Goal: Task Accomplishment & Management: Use online tool/utility

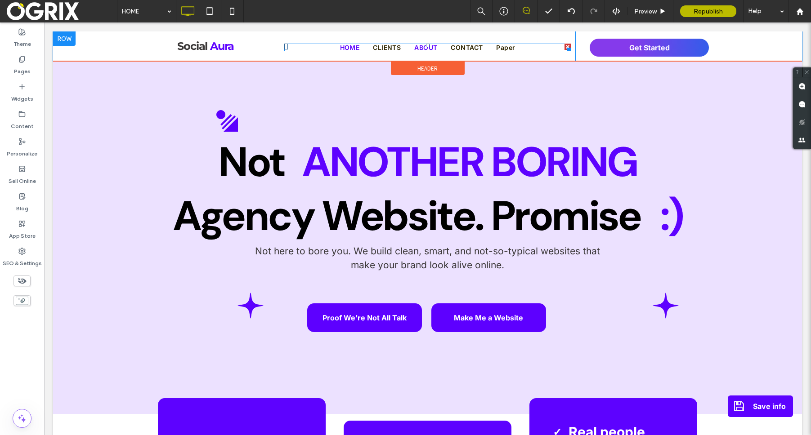
click at [433, 46] on span "ABOUT" at bounding box center [425, 48] width 23 height 8
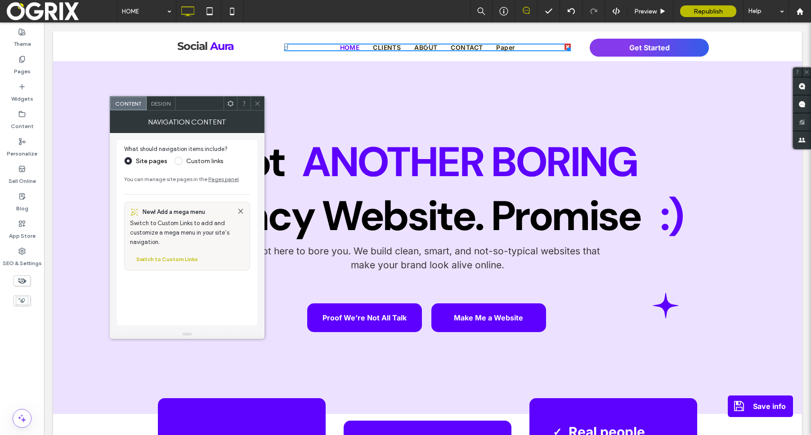
click at [152, 108] on div "Design" at bounding box center [161, 103] width 29 height 13
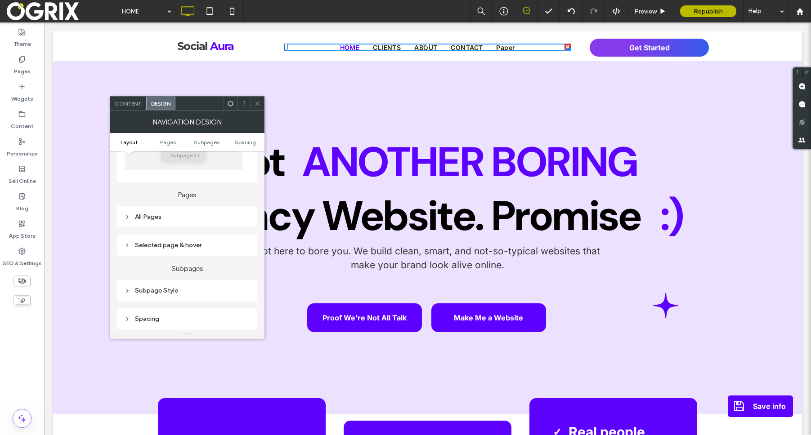
scroll to position [189, 0]
click at [206, 209] on div "All Pages" at bounding box center [187, 209] width 126 height 8
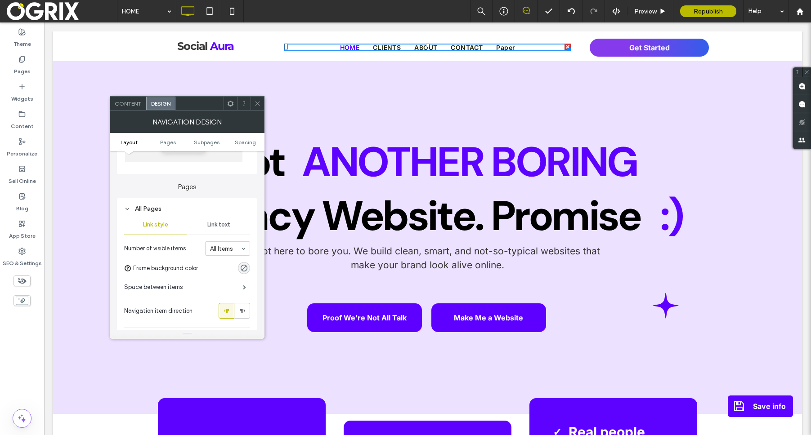
click at [219, 225] on span "Link text" at bounding box center [218, 224] width 23 height 7
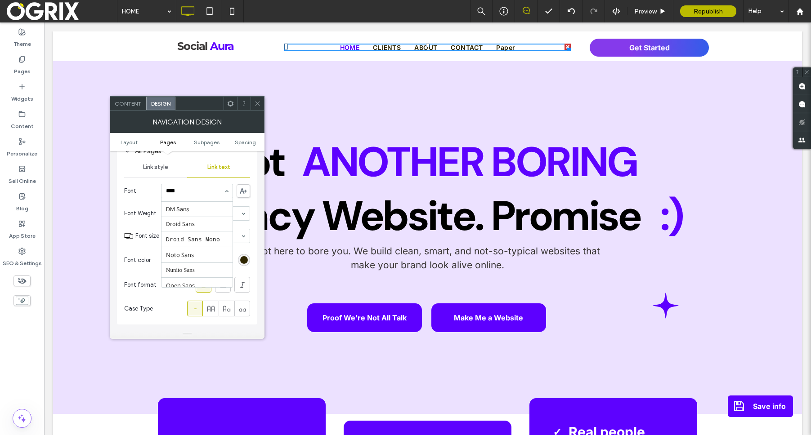
scroll to position [0, 0]
click at [191, 194] on div "****" at bounding box center [196, 190] width 71 height 13
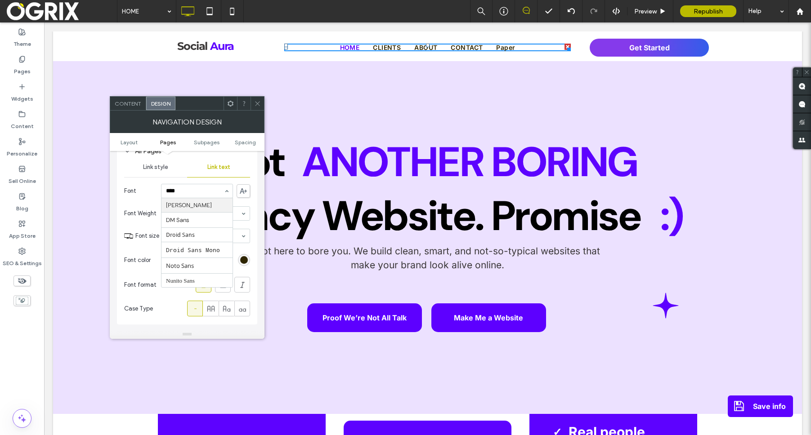
type input "****"
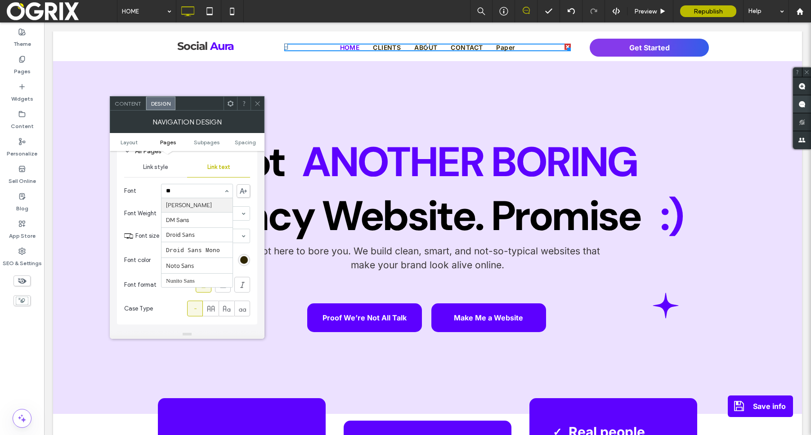
type input "*"
drag, startPoint x: 258, startPoint y: 103, endPoint x: 264, endPoint y: 103, distance: 6.3
click at [258, 103] on icon at bounding box center [257, 103] width 7 height 7
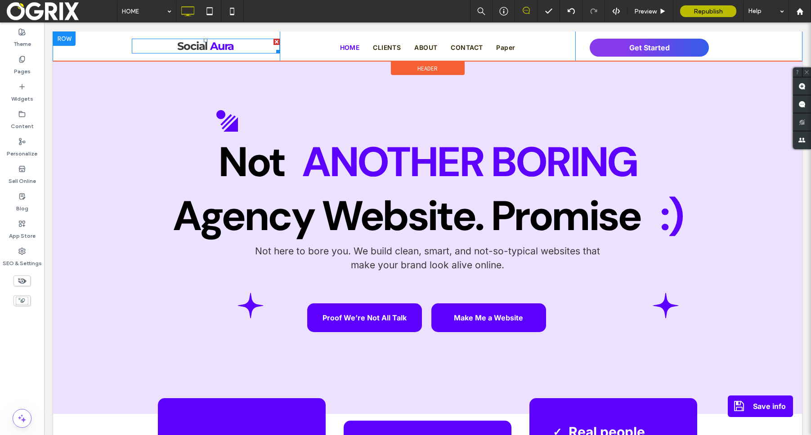
click at [202, 48] on link "Social" at bounding box center [192, 46] width 30 height 13
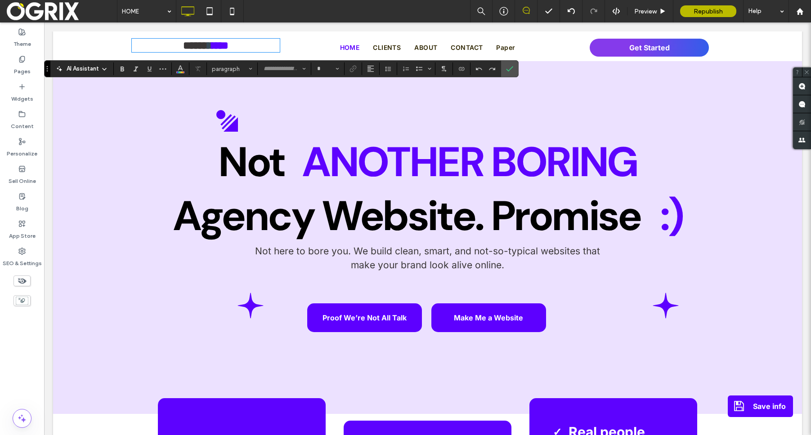
type input "**********"
type input "**"
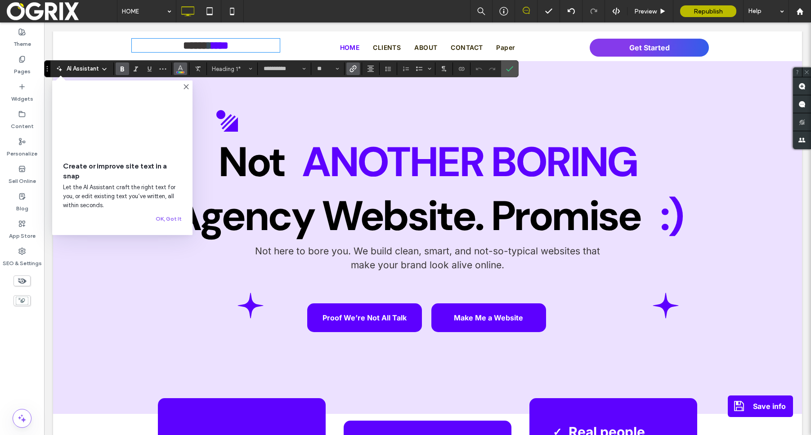
click at [174, 72] on button "Color" at bounding box center [180, 69] width 13 height 13
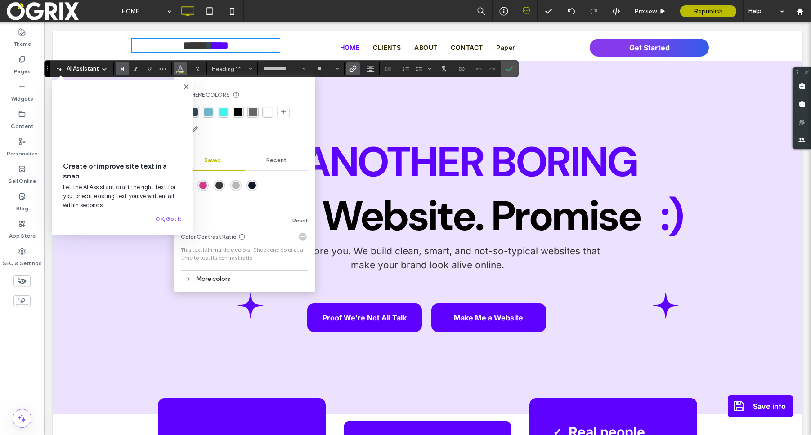
click at [185, 89] on icon at bounding box center [186, 86] width 7 height 7
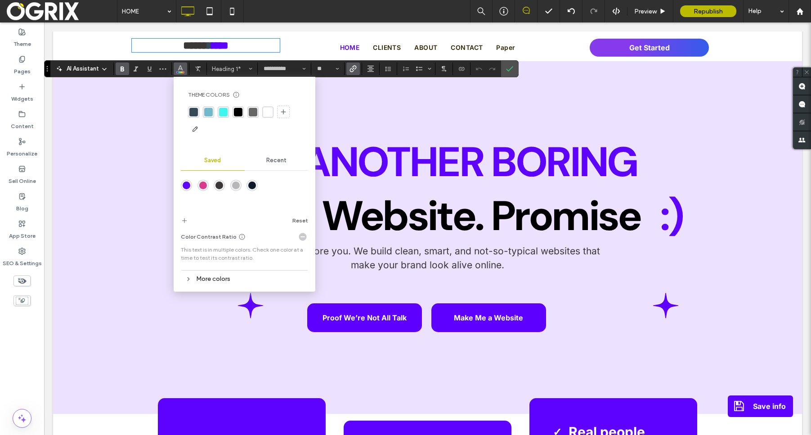
click at [197, 273] on div "More colors" at bounding box center [244, 279] width 127 height 12
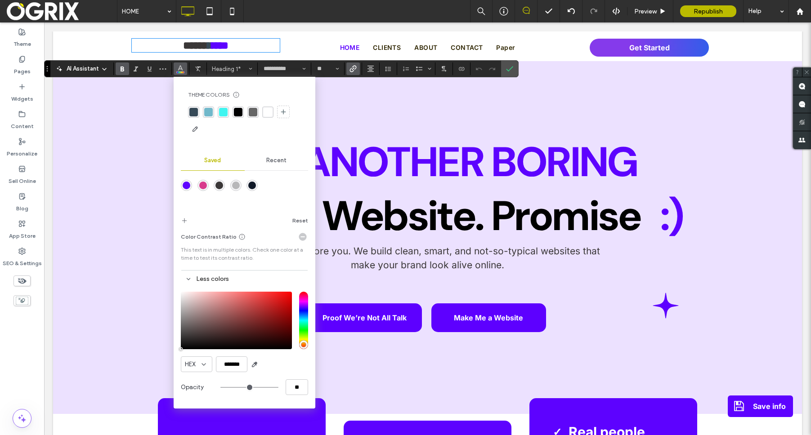
click at [238, 236] on icon at bounding box center [241, 236] width 7 height 7
click at [304, 234] on use at bounding box center [303, 237] width 8 height 8
click at [189, 222] on div at bounding box center [210, 221] width 59 height 14
click at [181, 224] on span "add color" at bounding box center [184, 221] width 7 height 14
click at [188, 280] on icon at bounding box center [188, 279] width 6 height 6
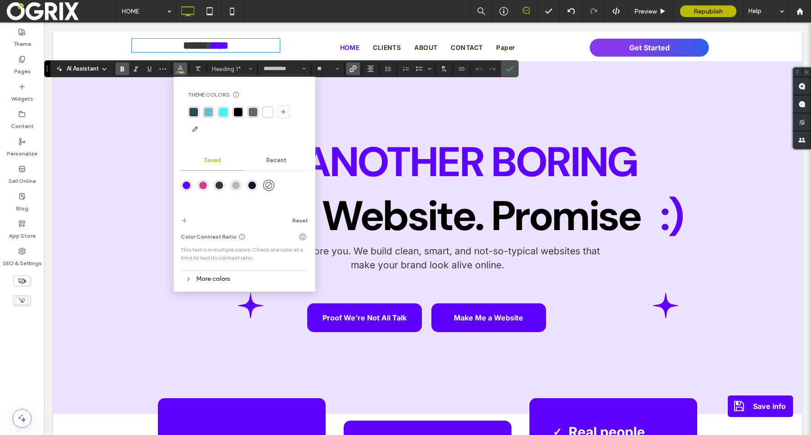
click at [188, 281] on icon at bounding box center [188, 279] width 6 height 6
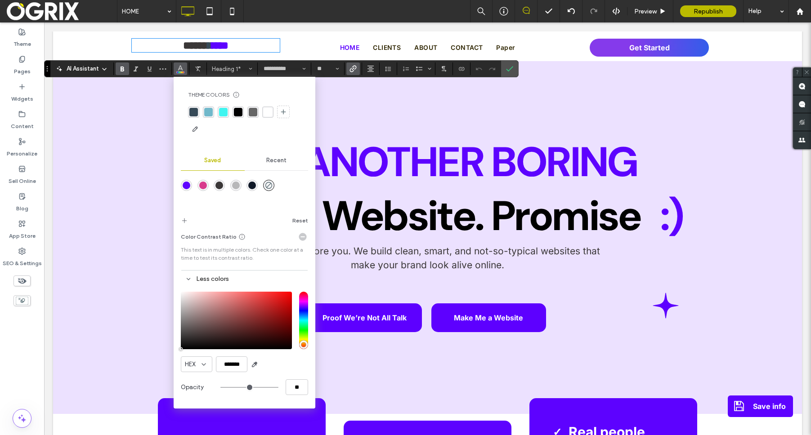
click at [201, 162] on div "Saved" at bounding box center [213, 161] width 64 height 20
click at [292, 163] on div "Recent" at bounding box center [277, 161] width 64 height 20
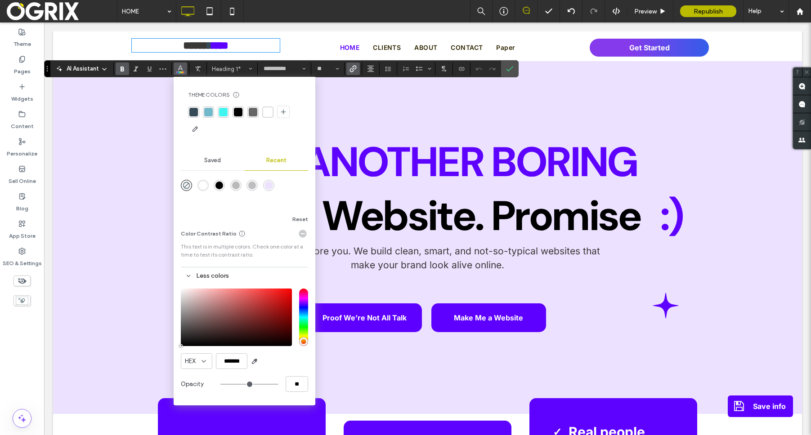
click at [174, 161] on div "Theme Colors Save time with Theme Colors Create a color palette to instantly ad…" at bounding box center [245, 241] width 142 height 329
click at [199, 162] on div "Saved" at bounding box center [213, 161] width 64 height 20
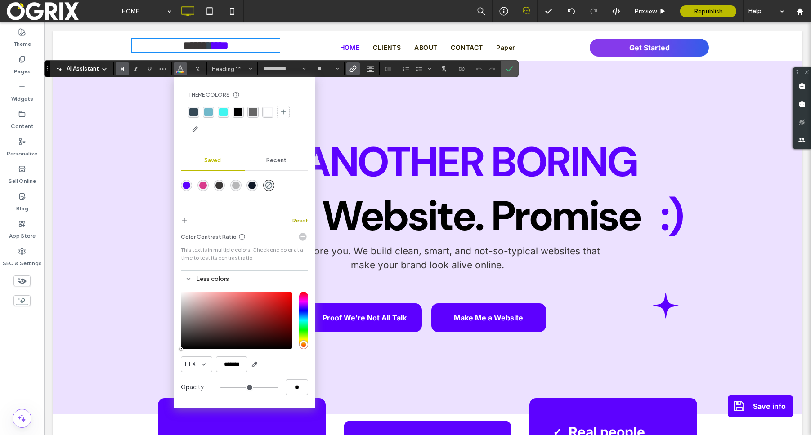
click at [294, 220] on button "Reset" at bounding box center [300, 220] width 16 height 11
click at [504, 67] on label "Confirm" at bounding box center [509, 69] width 13 height 16
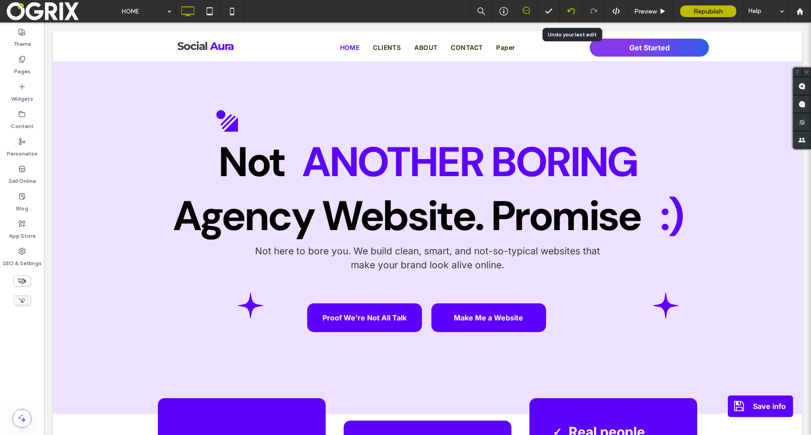
drag, startPoint x: 568, startPoint y: 8, endPoint x: 561, endPoint y: 14, distance: 10.2
click at [568, 8] on icon at bounding box center [571, 11] width 7 height 7
click at [593, 33] on icon at bounding box center [592, 33] width 5 height 5
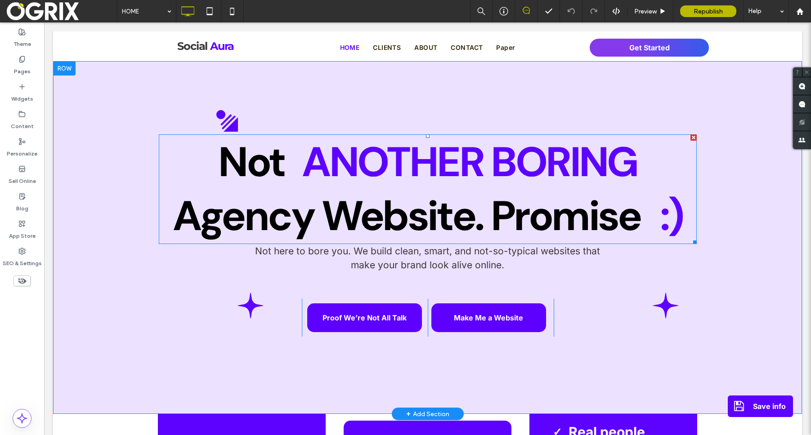
click at [555, 166] on strong "Another Boring" at bounding box center [469, 162] width 335 height 54
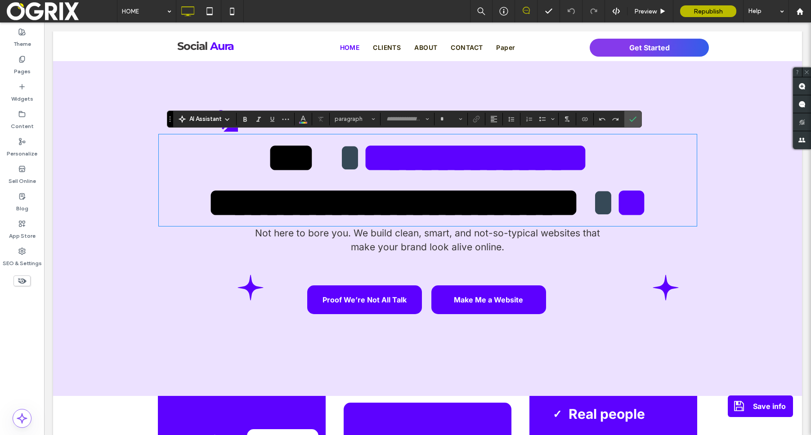
type input "**"
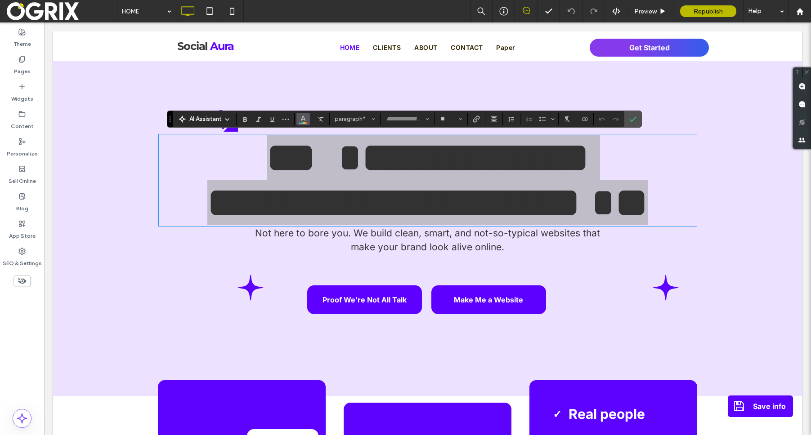
click at [306, 122] on span "Color" at bounding box center [302, 118] width 7 height 12
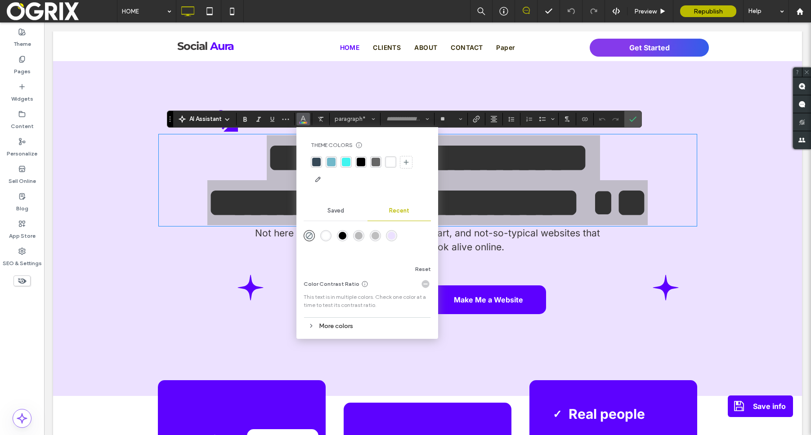
click at [358, 325] on div "More colors" at bounding box center [367, 326] width 127 height 12
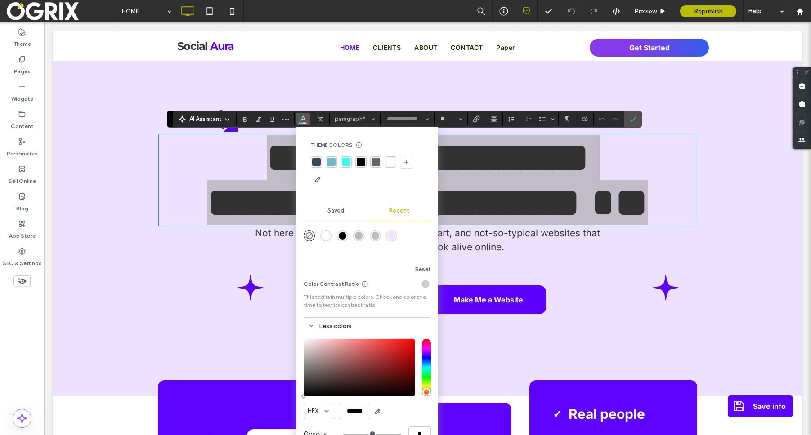
click at [388, 239] on div "rgba(236, 225, 255, 1)" at bounding box center [392, 236] width 8 height 8
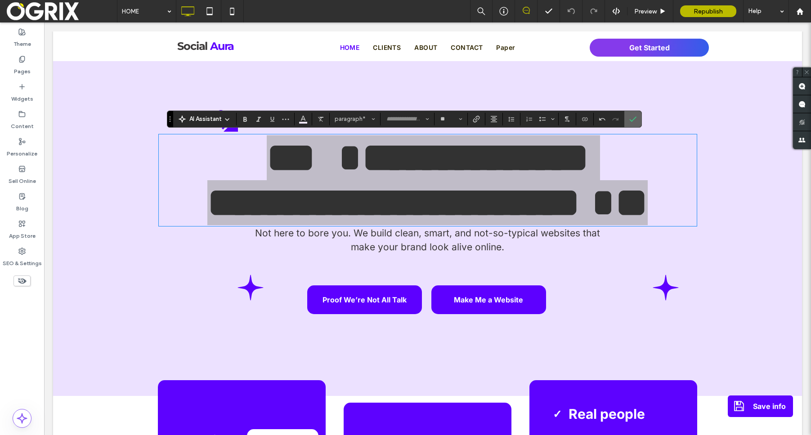
click at [624, 124] on section at bounding box center [632, 119] width 17 height 16
drag, startPoint x: 636, startPoint y: 116, endPoint x: 592, endPoint y: 94, distance: 49.5
click at [636, 116] on label "Confirm" at bounding box center [632, 119] width 13 height 16
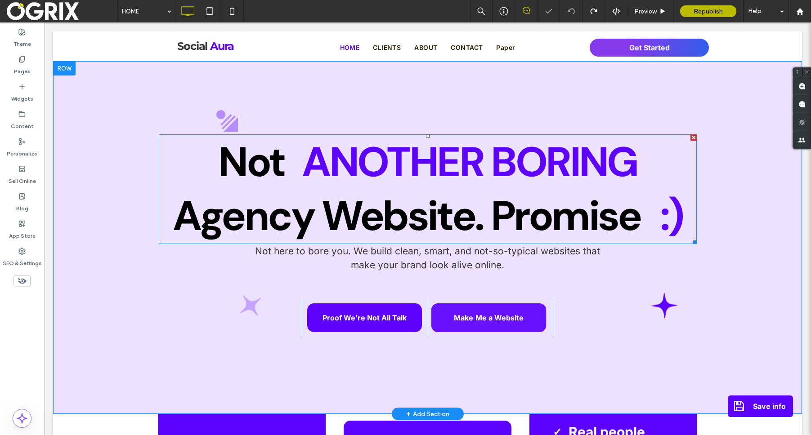
click at [465, 178] on strong "Another Boring" at bounding box center [469, 162] width 335 height 54
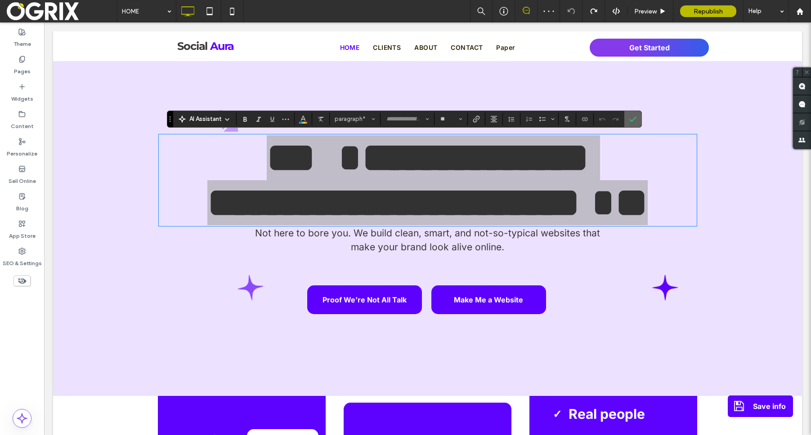
drag, startPoint x: 631, startPoint y: 120, endPoint x: 587, endPoint y: 96, distance: 50.1
click at [631, 120] on icon "Confirm" at bounding box center [632, 119] width 7 height 7
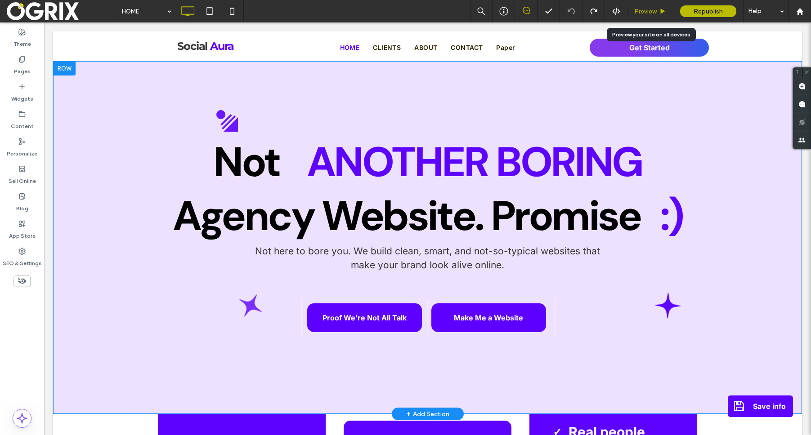
click at [653, 12] on span "Preview" at bounding box center [645, 12] width 22 height 8
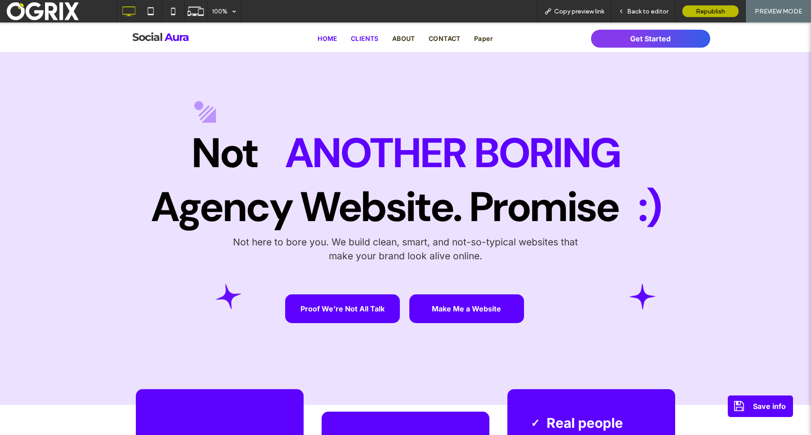
click at [365, 34] on div "HOME CLIENTS ABOUT CONTACT Paper Click To Paste" at bounding box center [405, 37] width 327 height 30
click at [351, 36] on span "CLIENTS" at bounding box center [365, 39] width 28 height 8
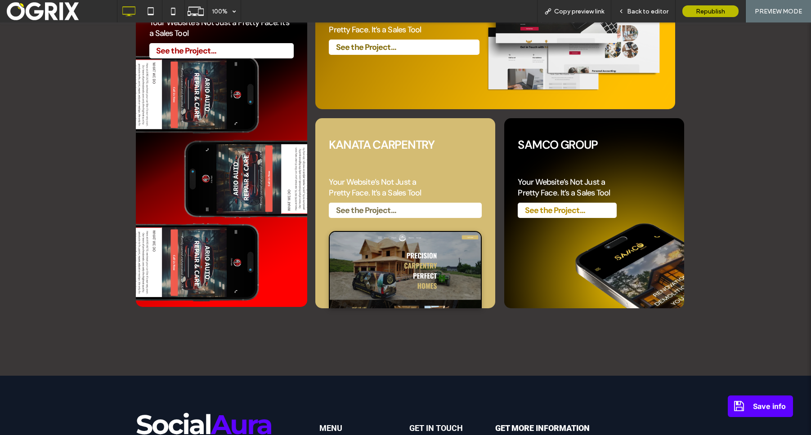
scroll to position [87, 0]
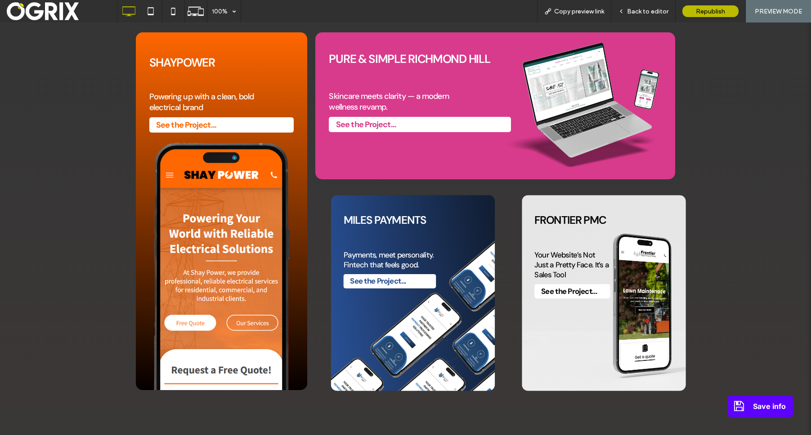
click at [369, 129] on strong "See the Project..." at bounding box center [366, 124] width 60 height 11
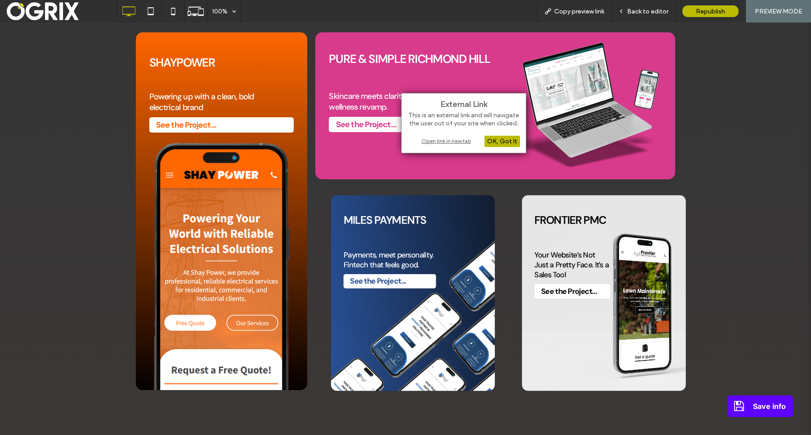
click at [452, 138] on div "Open link in new tab" at bounding box center [463, 140] width 112 height 9
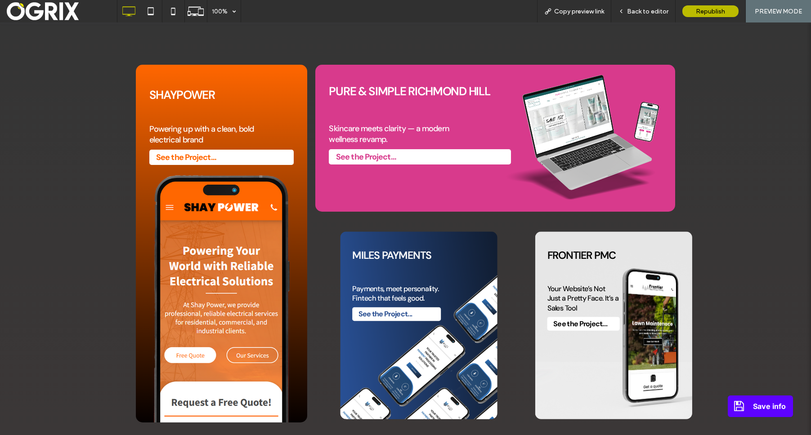
scroll to position [0, 0]
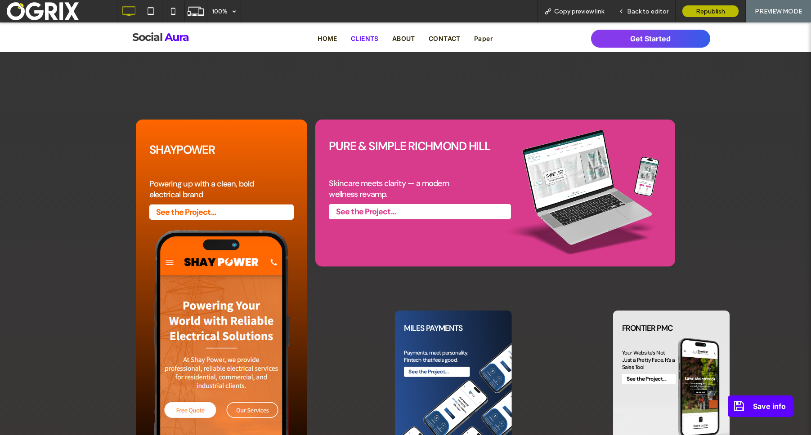
click at [183, 37] on link "Aura" at bounding box center [177, 37] width 24 height 13
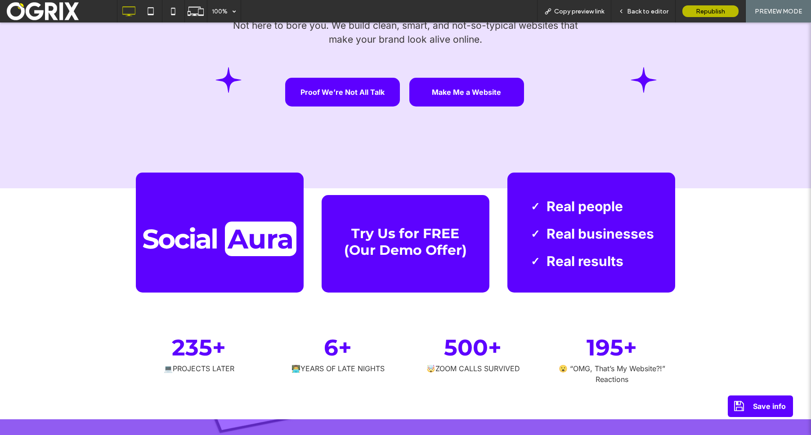
scroll to position [212, 0]
